Goal: Task Accomplishment & Management: Use online tool/utility

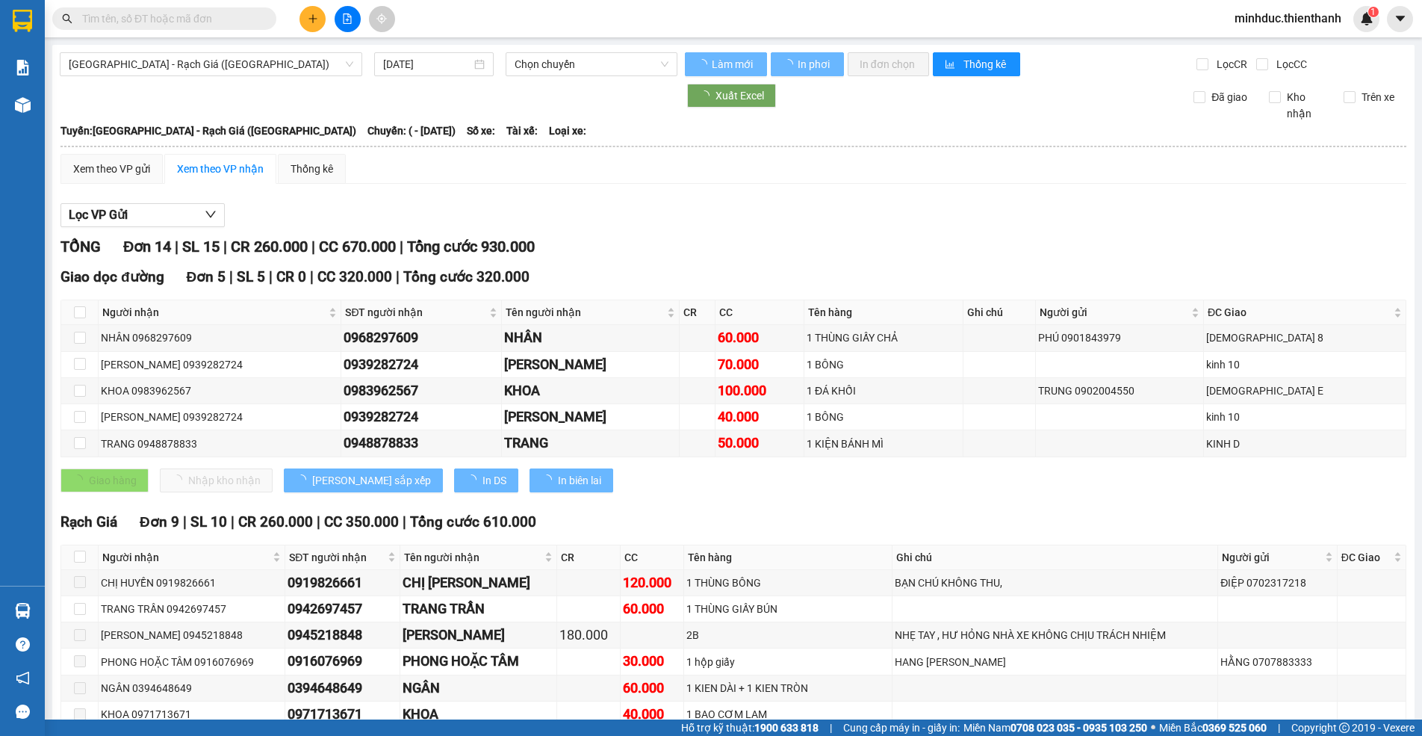
type input "[DATE]"
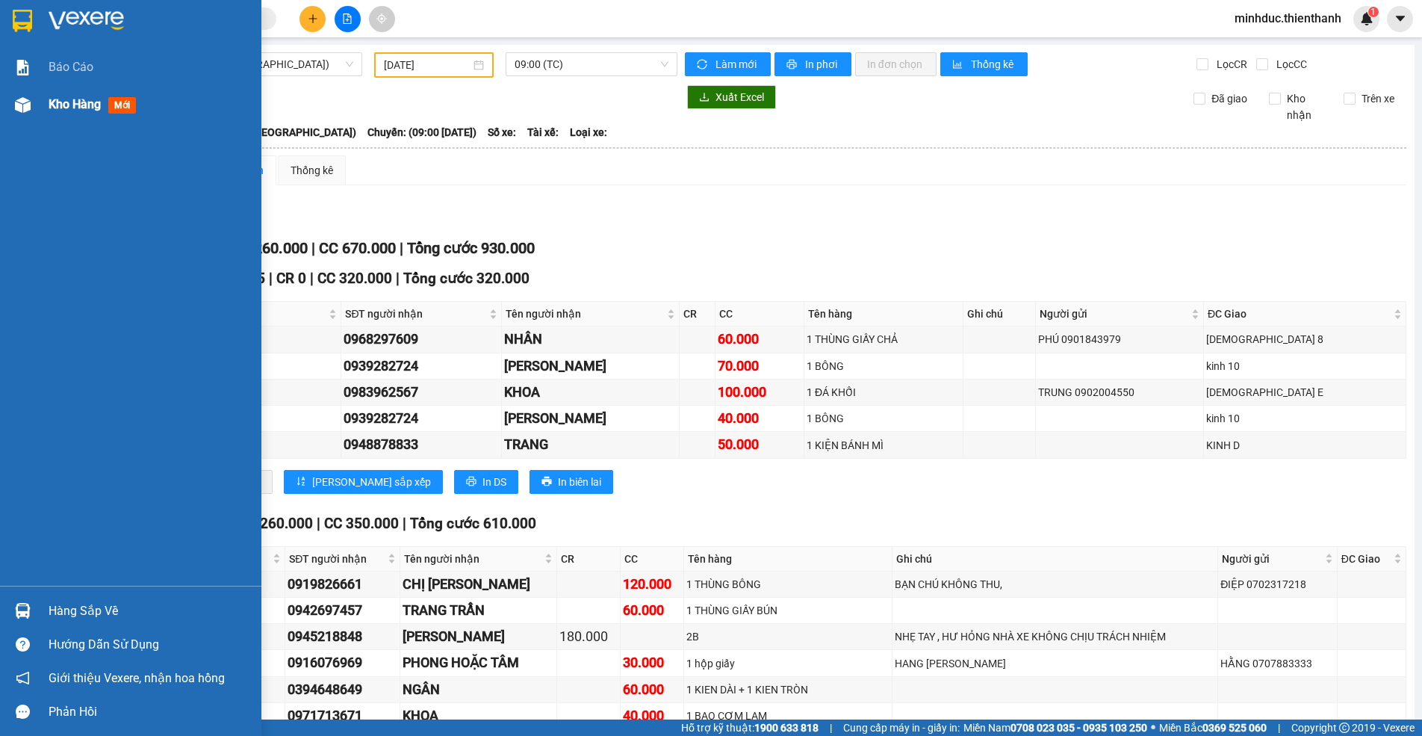
click at [77, 111] on span "Kho hàng" at bounding box center [75, 104] width 52 height 14
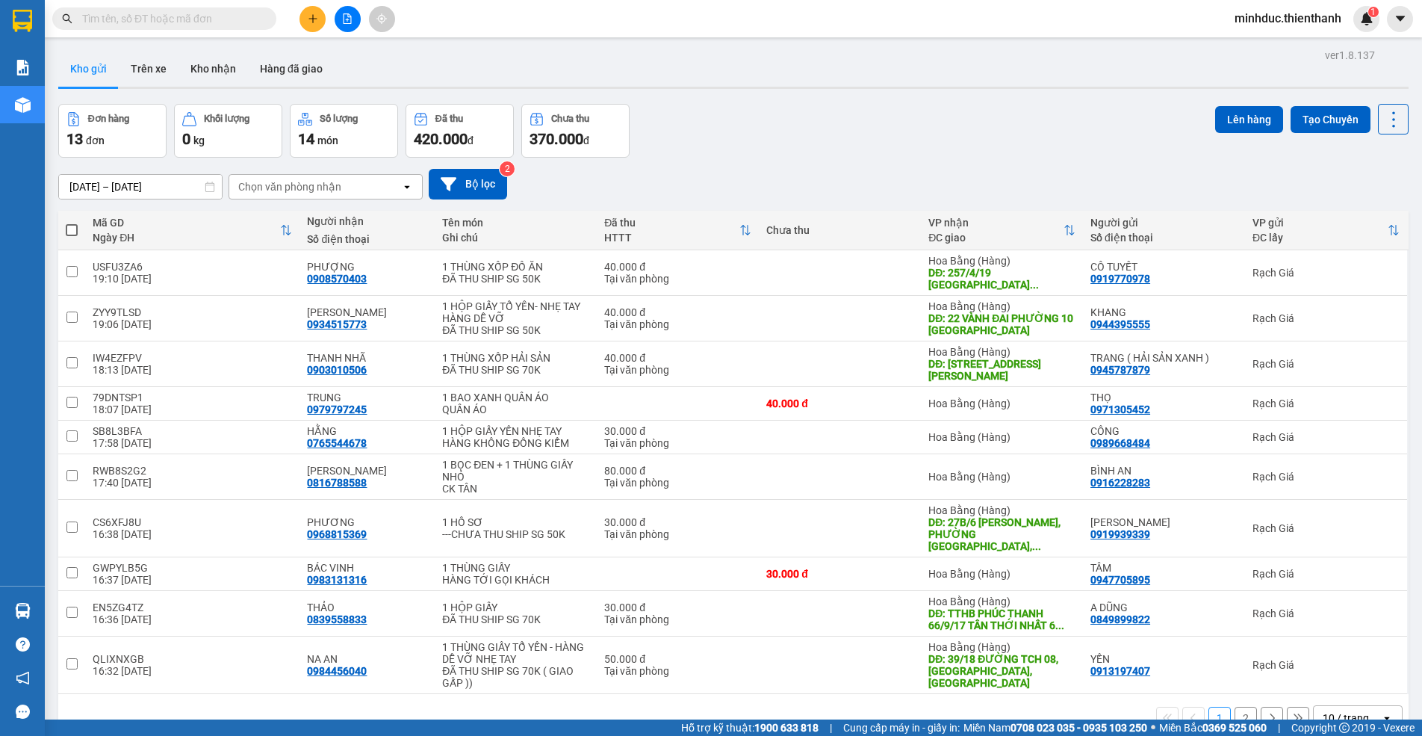
click at [353, 18] on button at bounding box center [348, 19] width 26 height 26
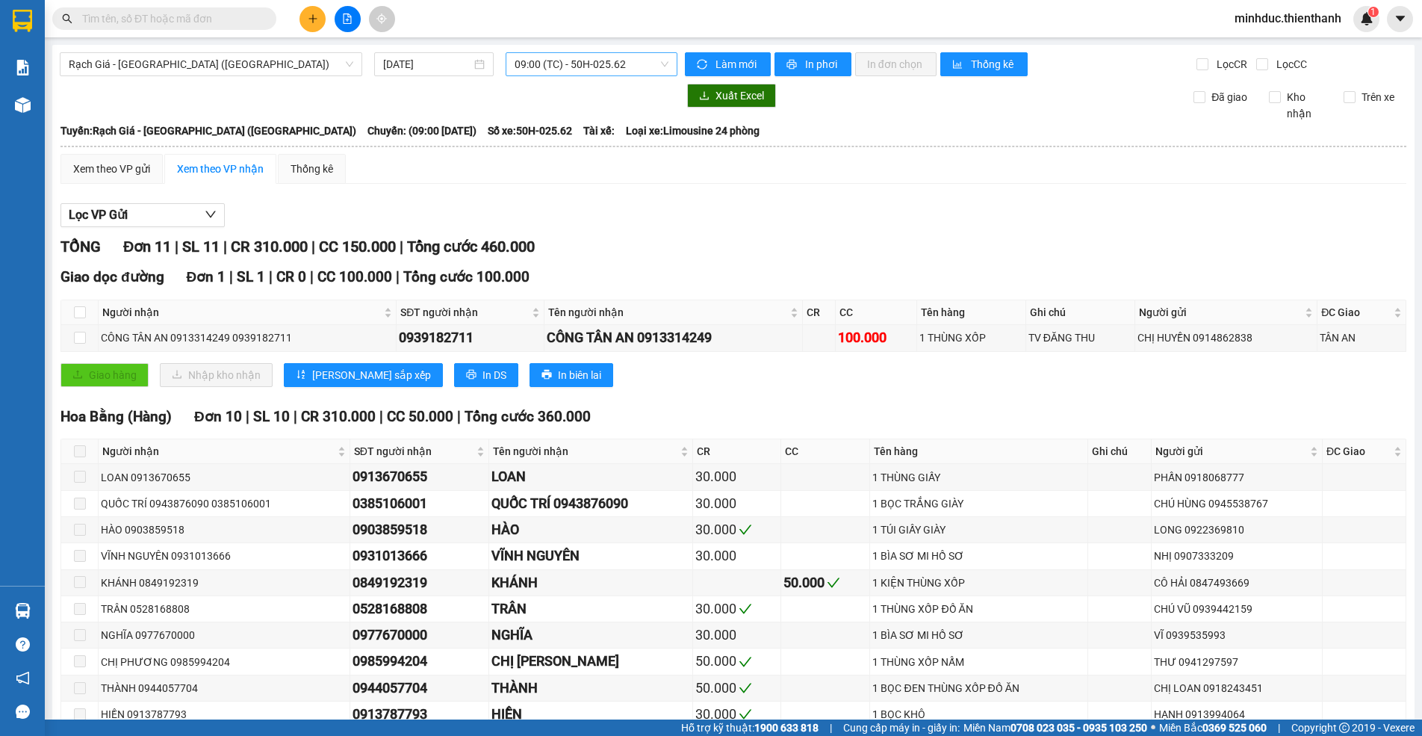
click at [613, 66] on span "09:00 (TC) - 50H-025.62" at bounding box center [592, 64] width 154 height 22
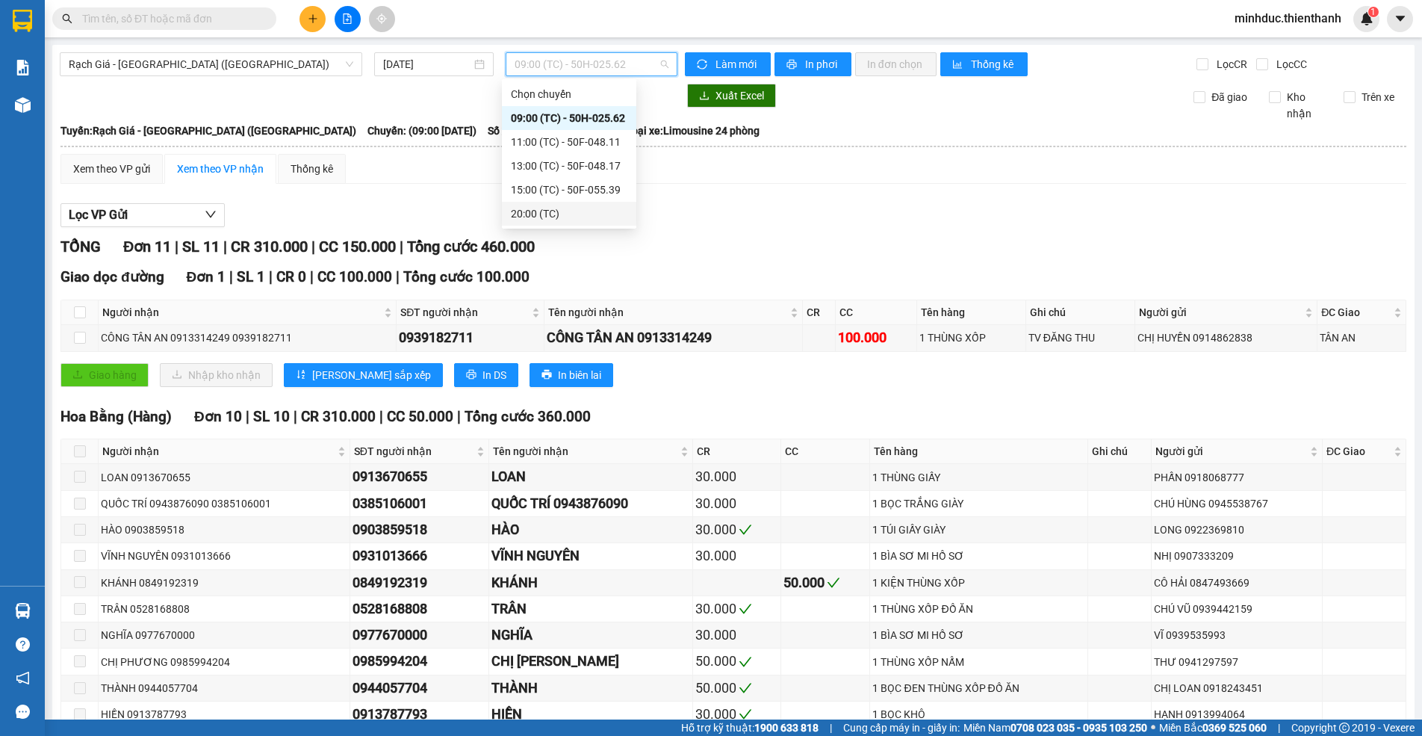
click at [547, 214] on div "20:00 (TC)" at bounding box center [569, 213] width 117 height 16
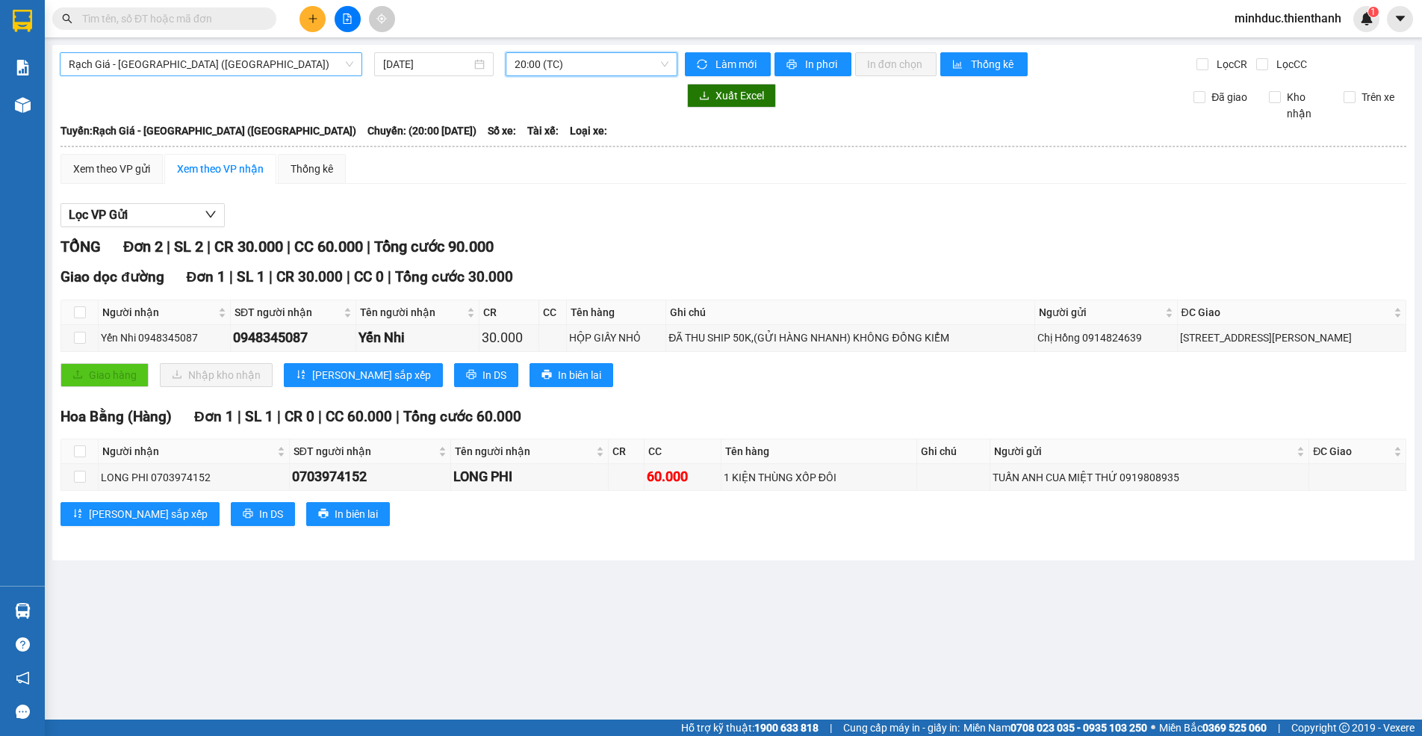
click at [147, 63] on span "Rạch Giá - [GEOGRAPHIC_DATA] ([GEOGRAPHIC_DATA])" at bounding box center [211, 64] width 285 height 22
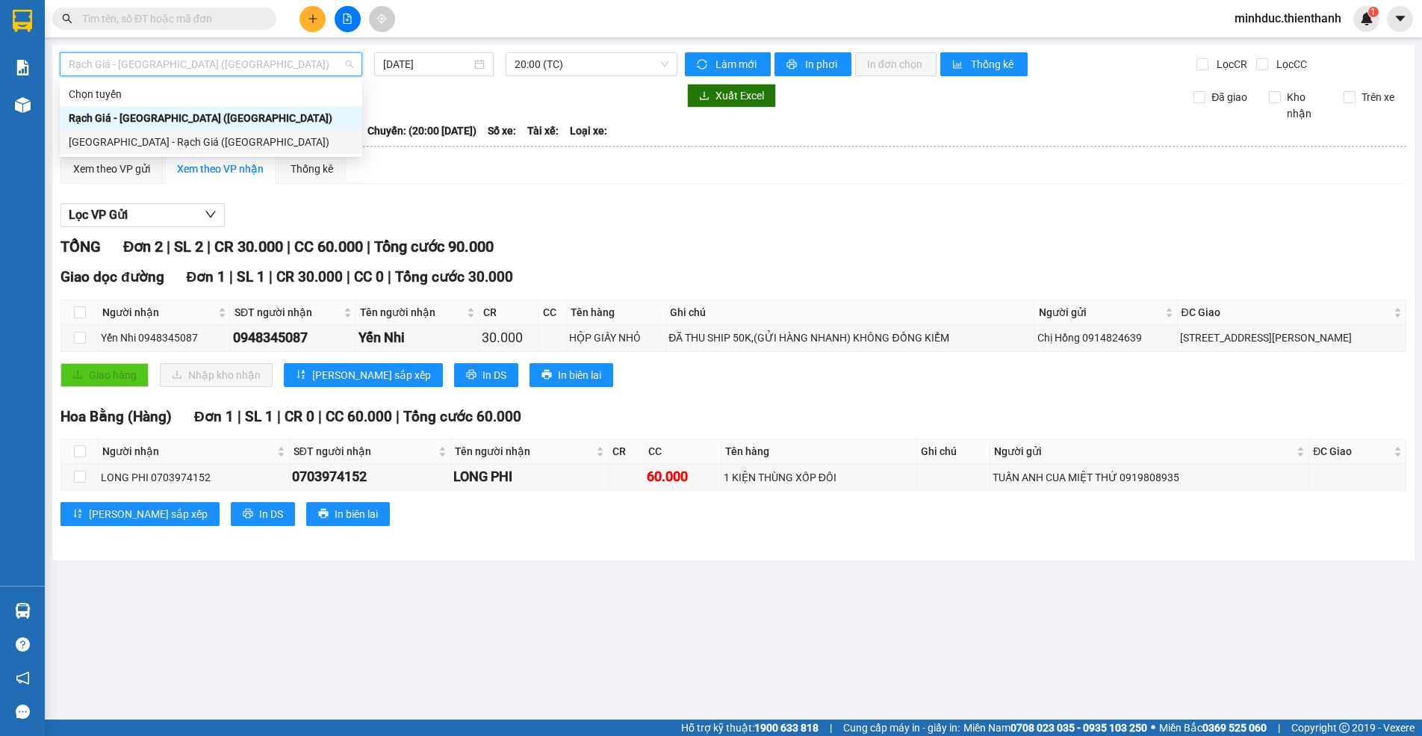
click at [135, 135] on div "[GEOGRAPHIC_DATA] - Rạch Giá ([GEOGRAPHIC_DATA])" at bounding box center [211, 142] width 285 height 16
type input "[DATE]"
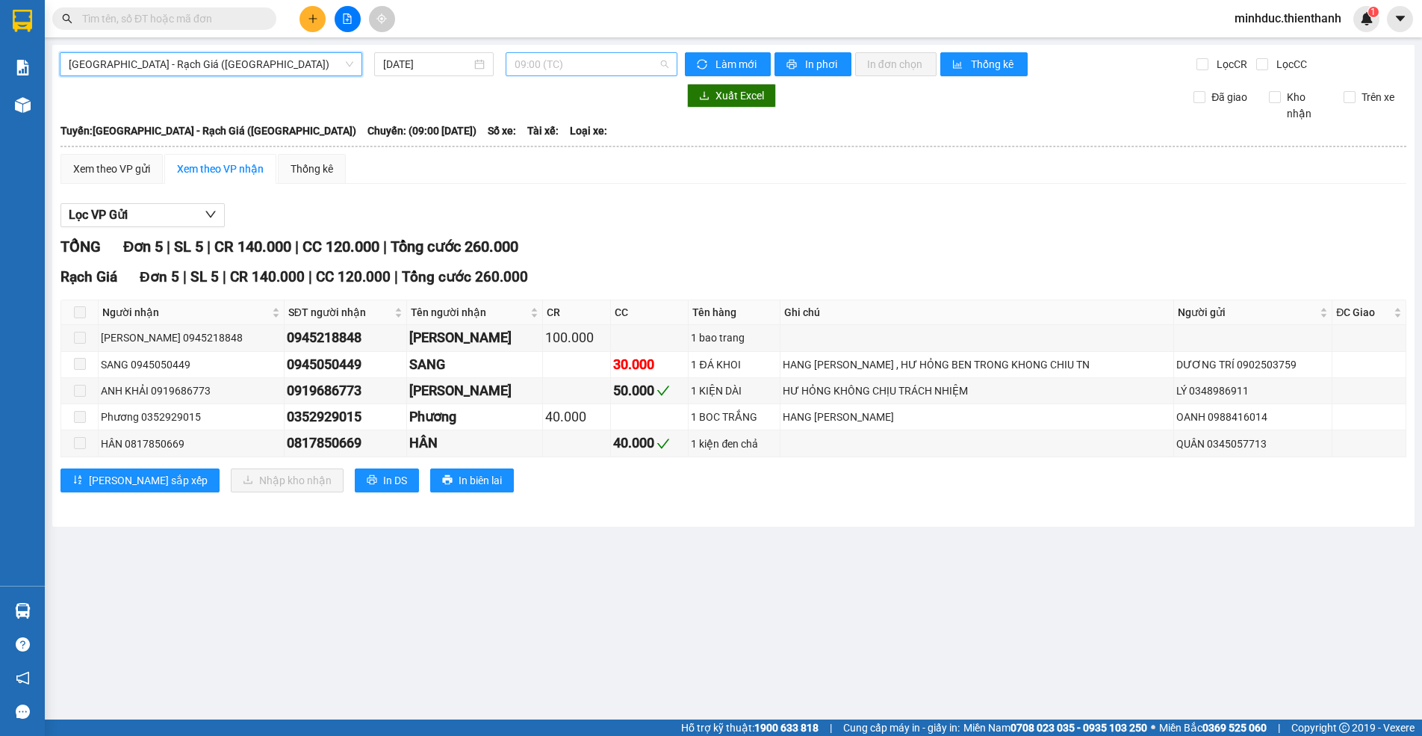
click at [585, 58] on span "09:00 (TC)" at bounding box center [592, 64] width 154 height 22
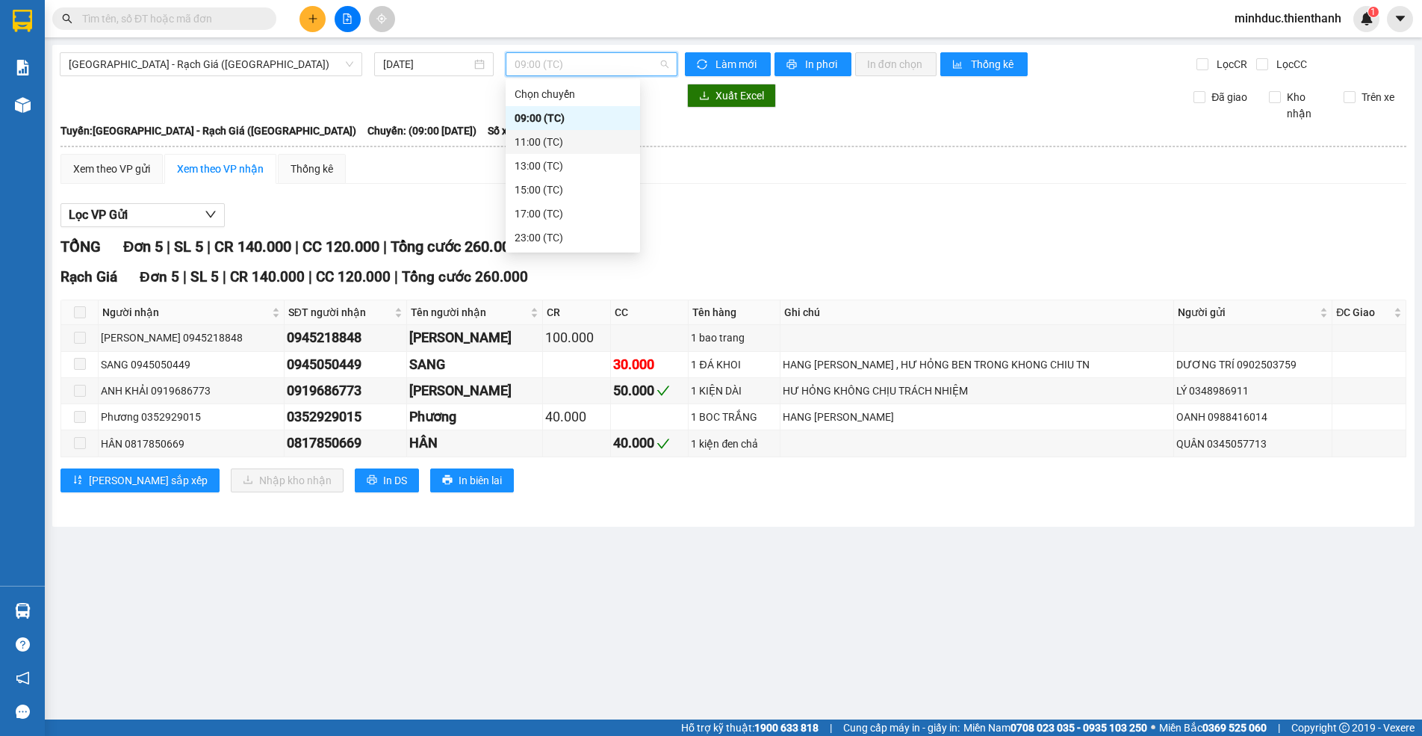
click at [559, 138] on div "11:00 (TC)" at bounding box center [573, 142] width 117 height 16
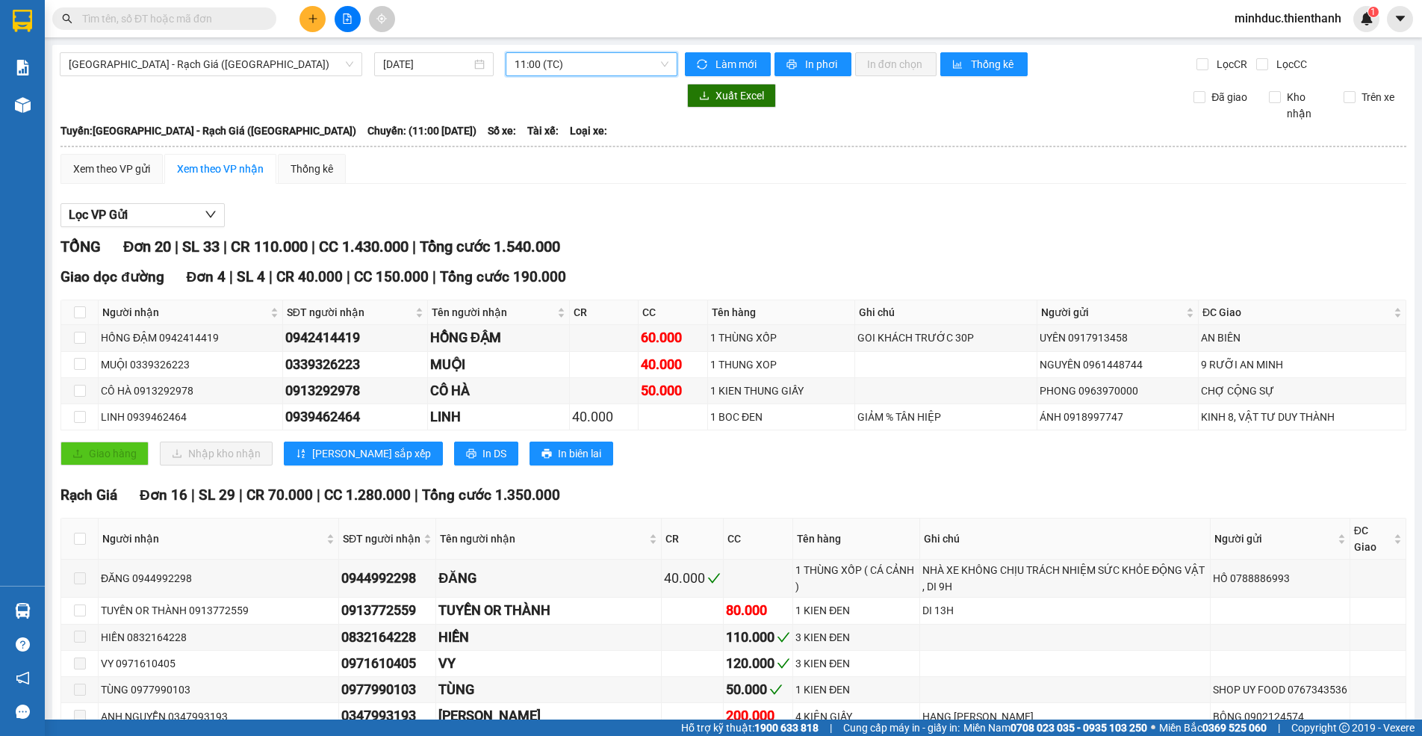
click at [607, 64] on span "11:00 (TC)" at bounding box center [592, 64] width 154 height 22
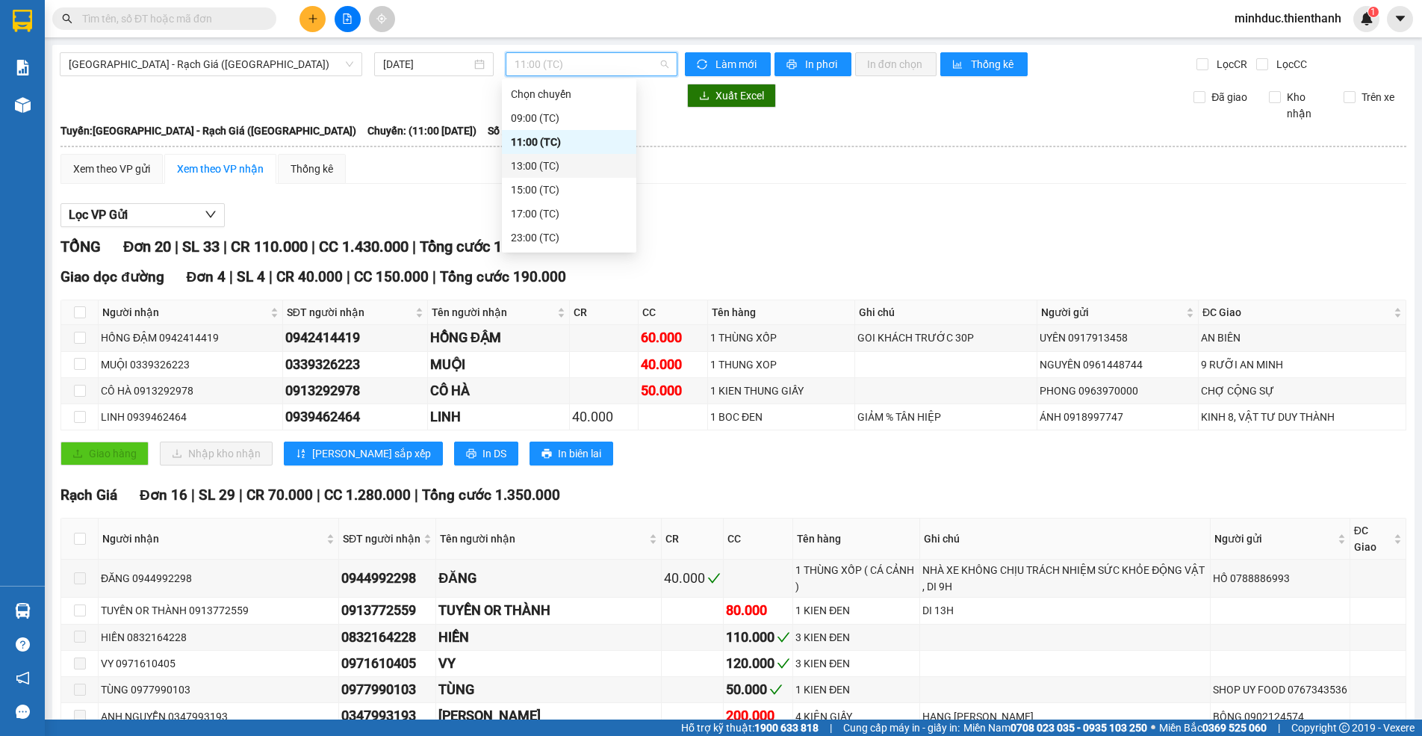
click at [551, 164] on div "13:00 (TC)" at bounding box center [569, 166] width 117 height 16
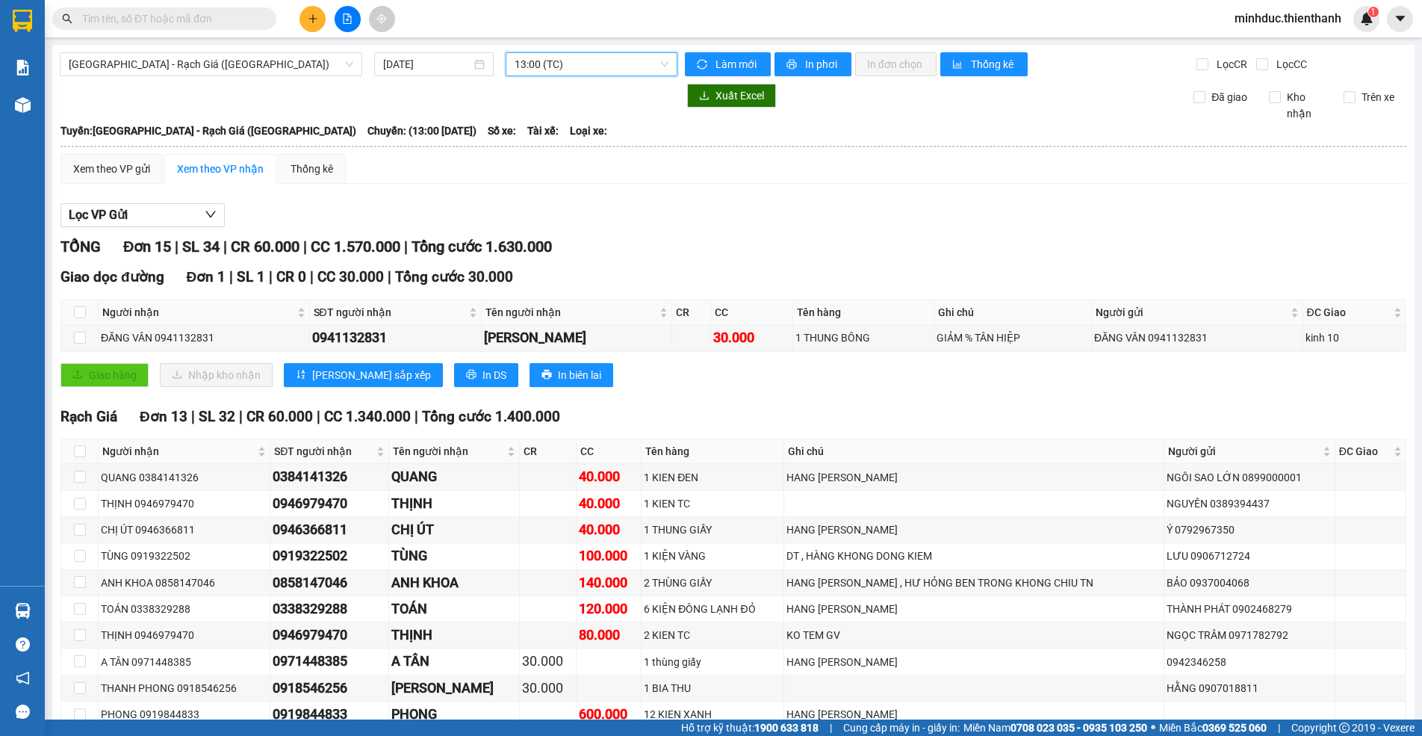
click at [595, 66] on span "13:00 (TC)" at bounding box center [592, 64] width 154 height 22
click at [525, 192] on div "15:00 (TC)" at bounding box center [569, 190] width 117 height 16
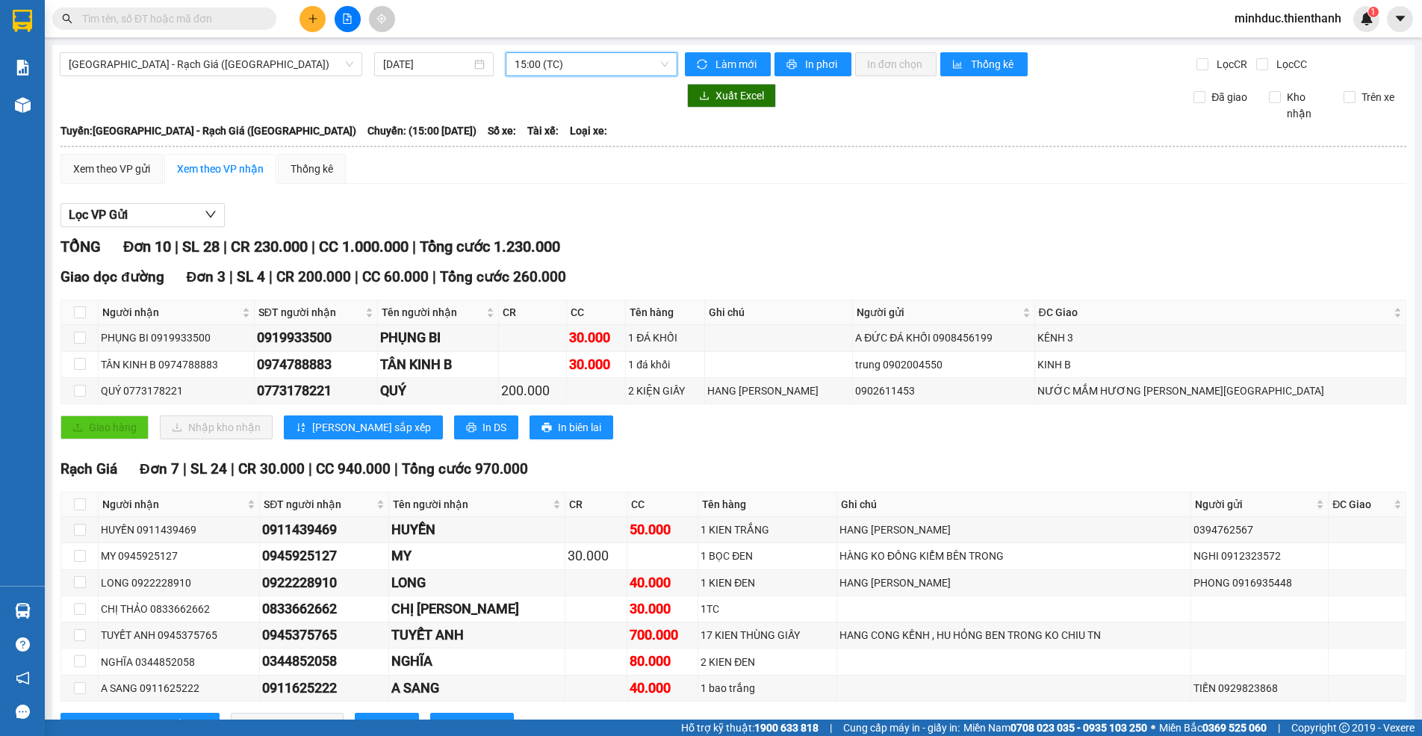
click at [587, 61] on span "15:00 (TC)" at bounding box center [592, 64] width 154 height 22
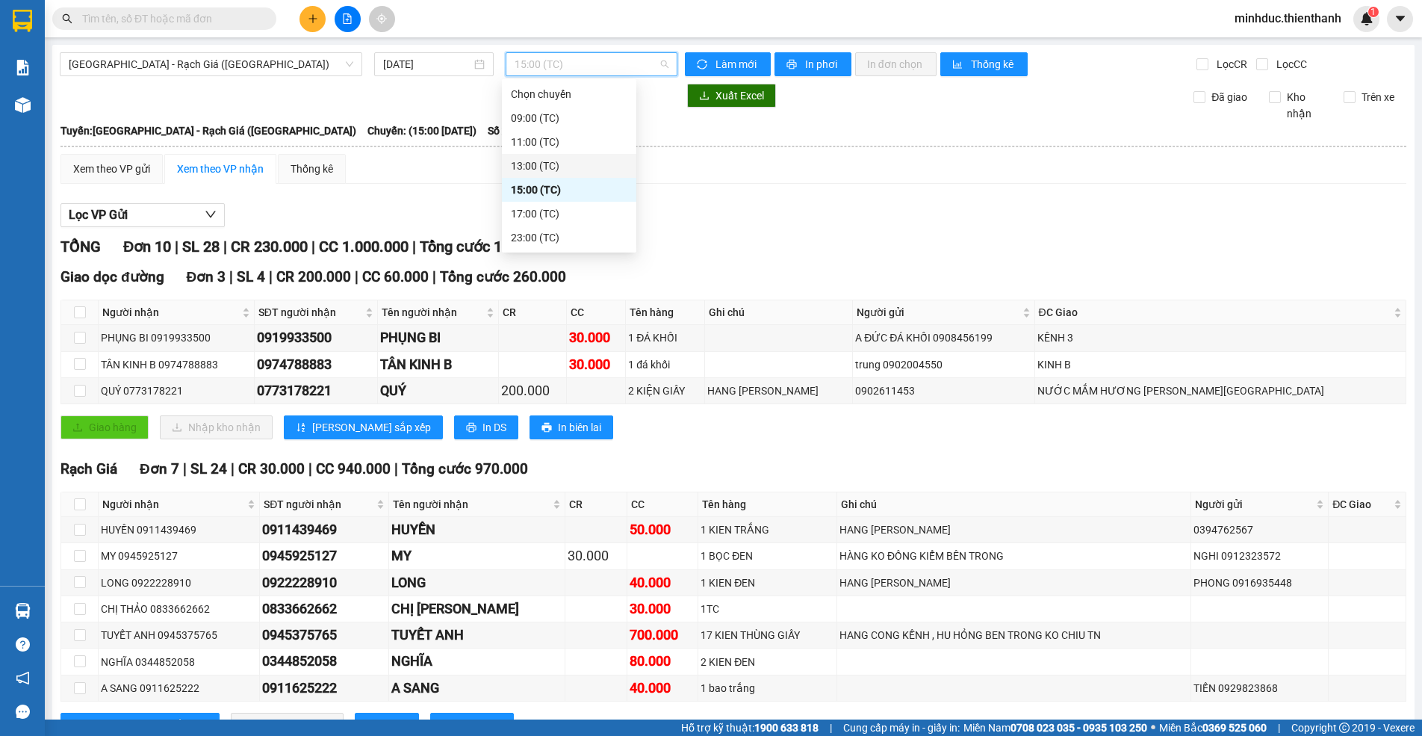
click at [547, 167] on div "13:00 (TC)" at bounding box center [569, 166] width 117 height 16
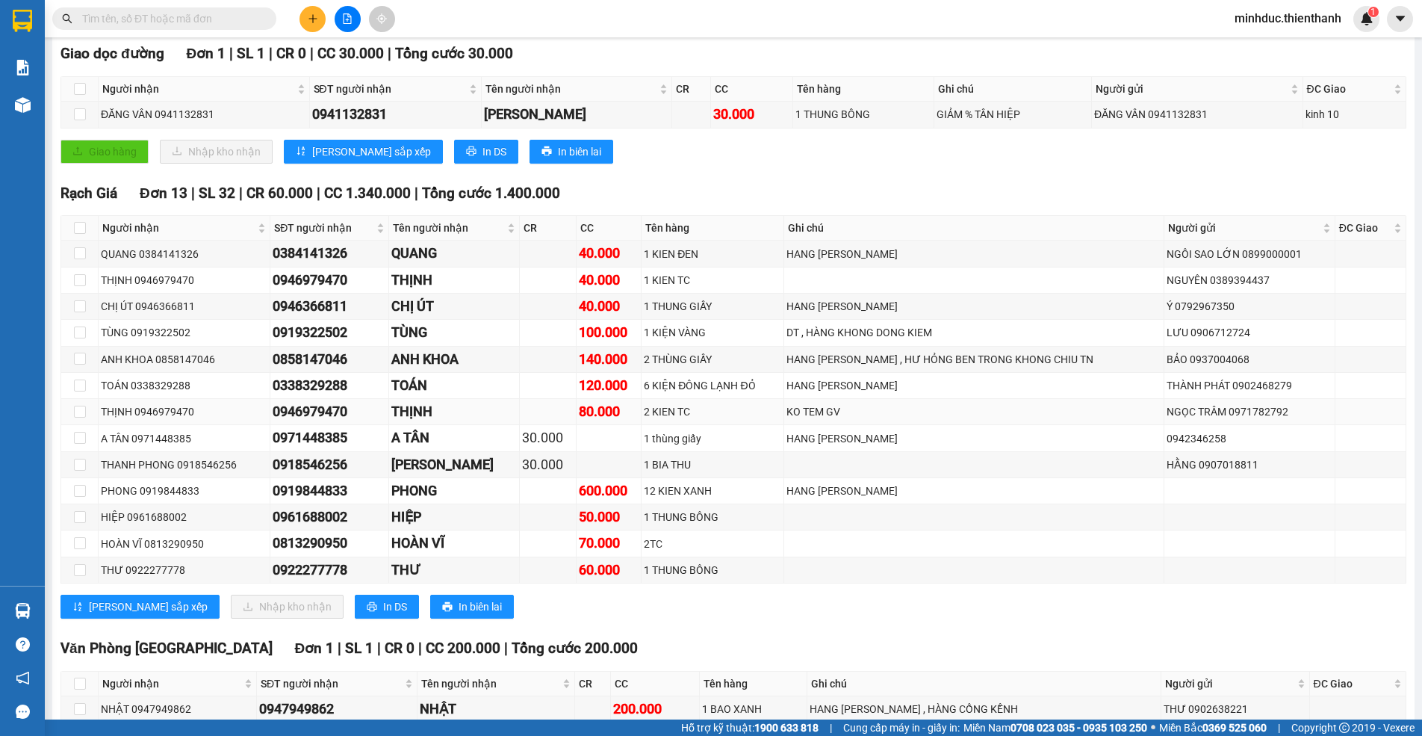
scroll to position [224, 0]
